Goal: Obtain resource: Download file/media

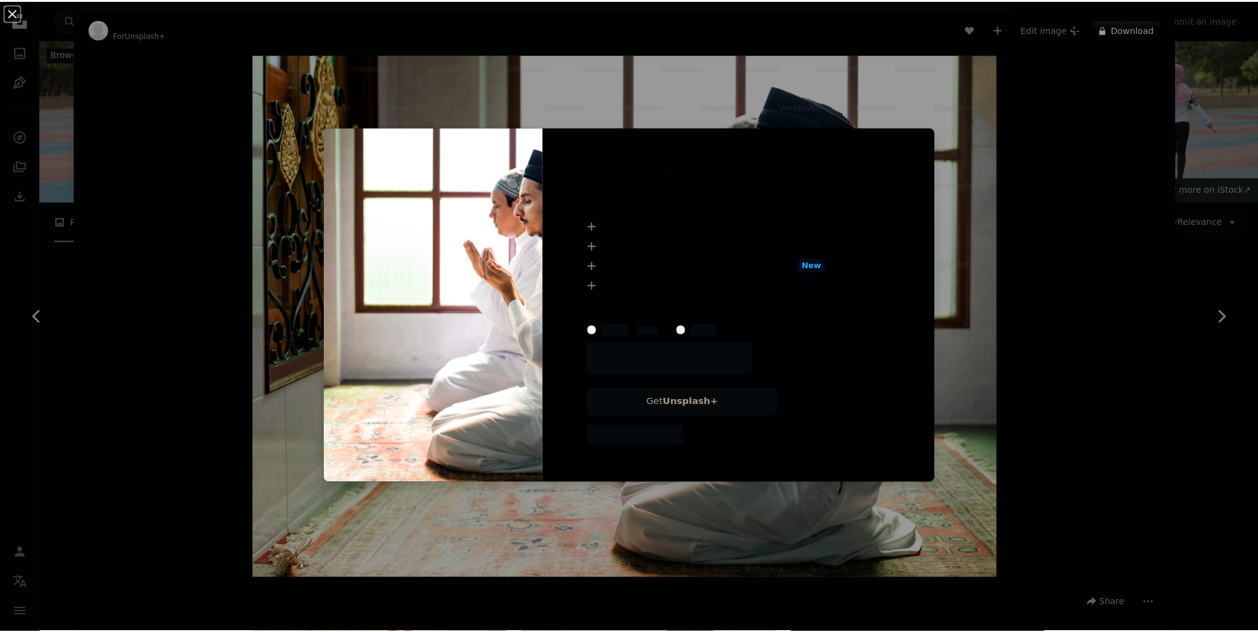
scroll to position [890, 0]
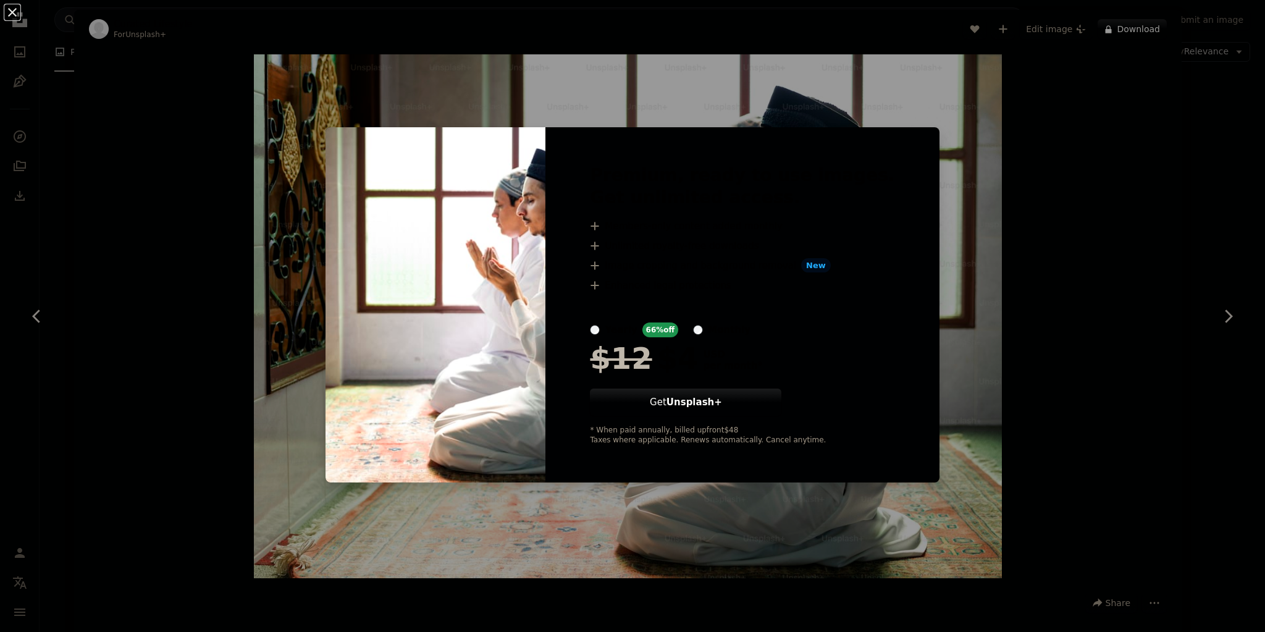
click at [1003, 274] on div "An X shape Premium, ready to use images. Get unlimited access. A plus sign Memb…" at bounding box center [632, 316] width 1265 height 632
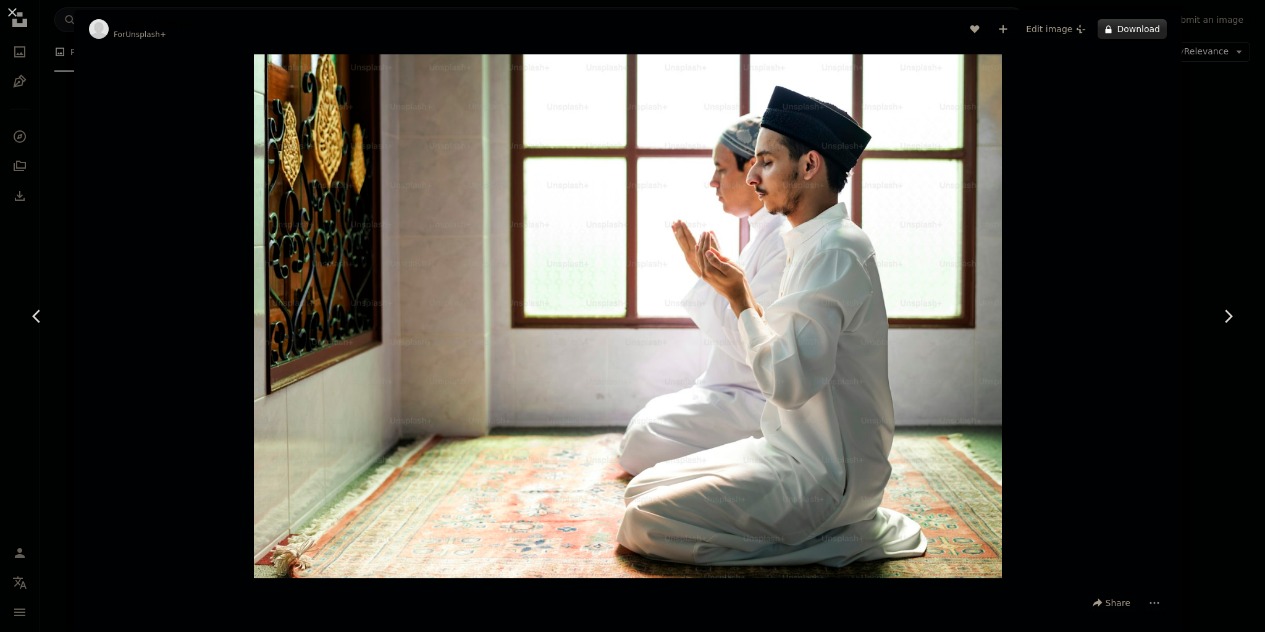
click at [1129, 23] on button "A lock Download" at bounding box center [1132, 29] width 69 height 20
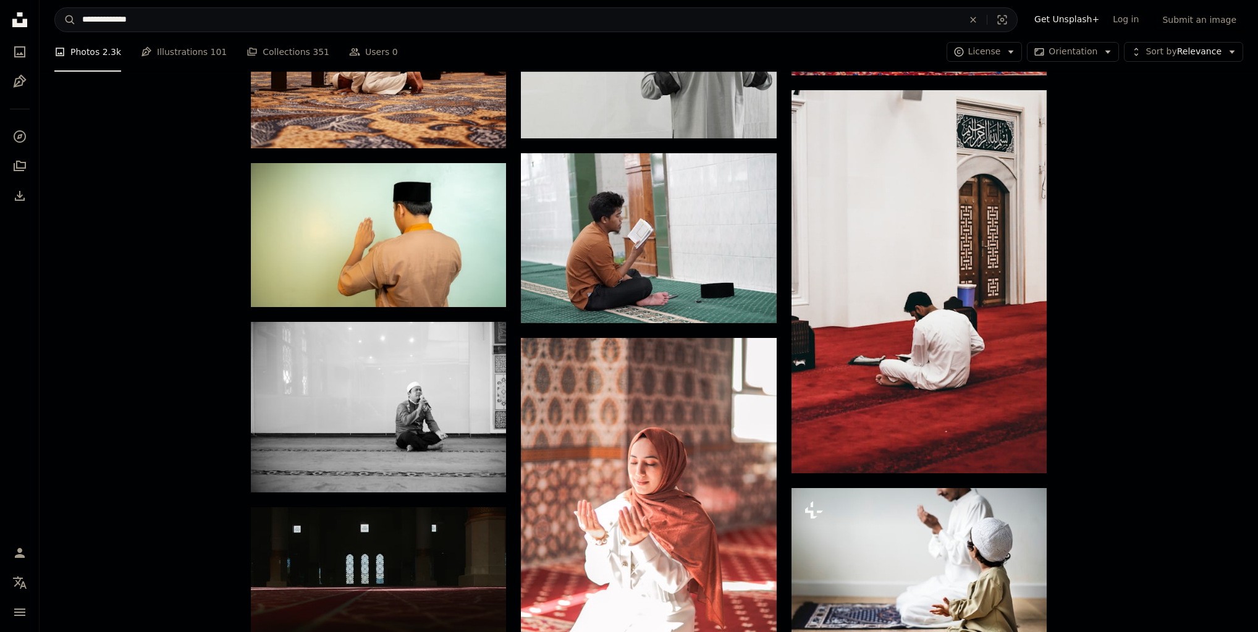
scroll to position [1730, 0]
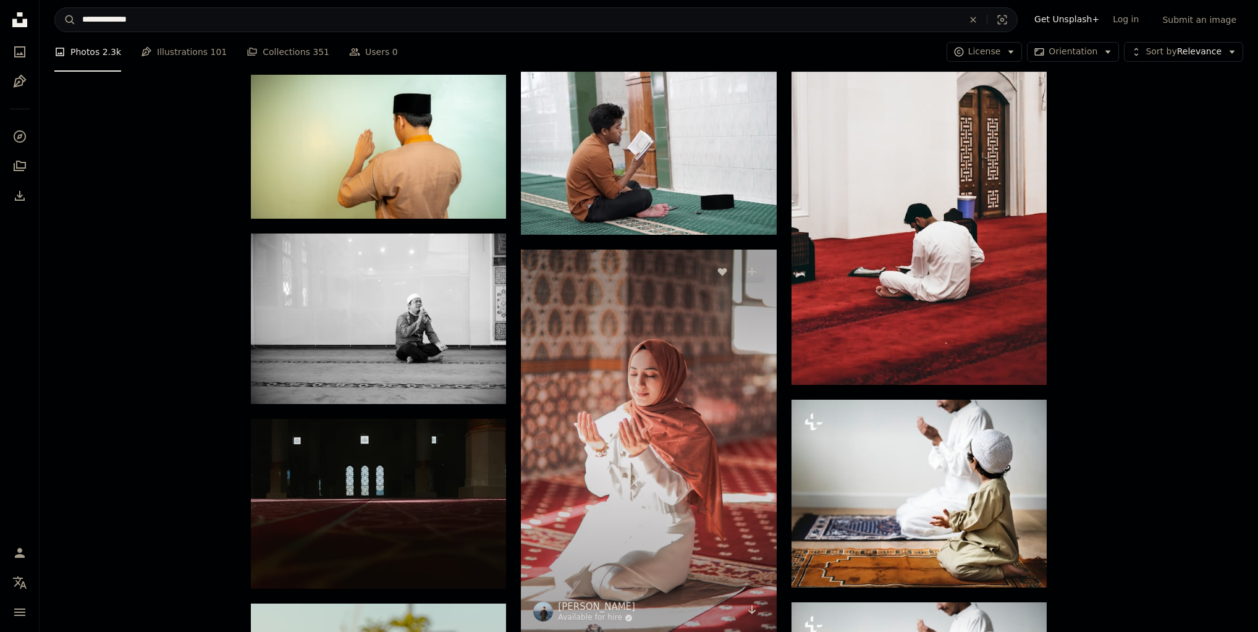
click at [678, 326] on img at bounding box center [648, 441] width 255 height 383
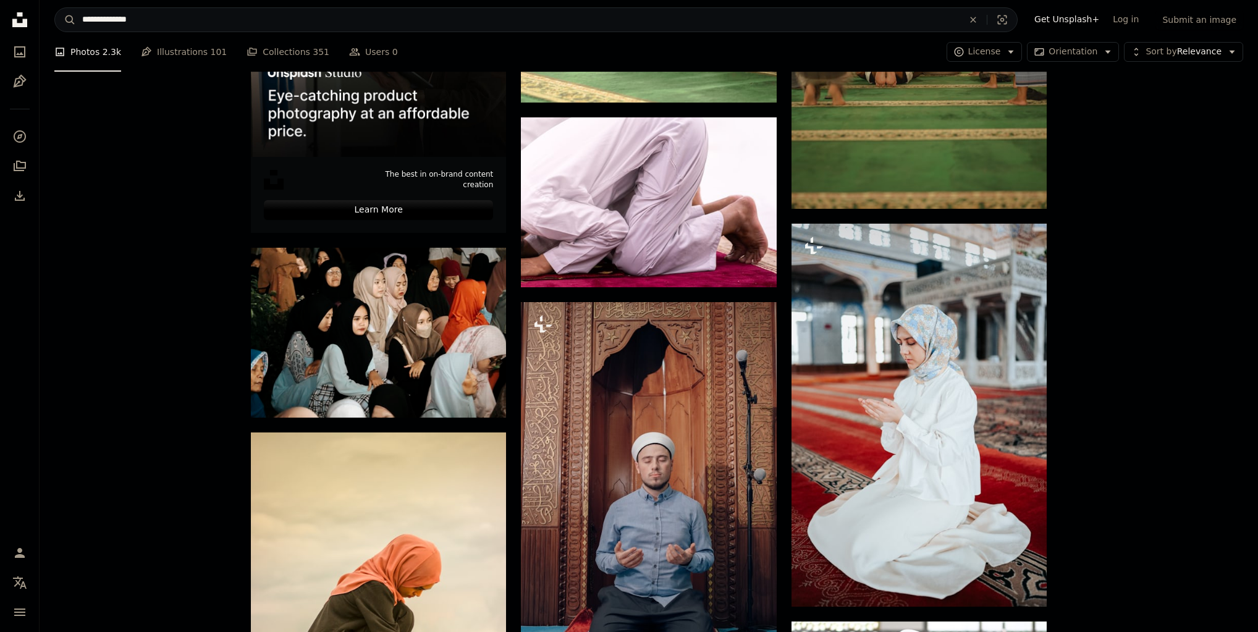
scroll to position [2965, 0]
